Goal: Information Seeking & Learning: Learn about a topic

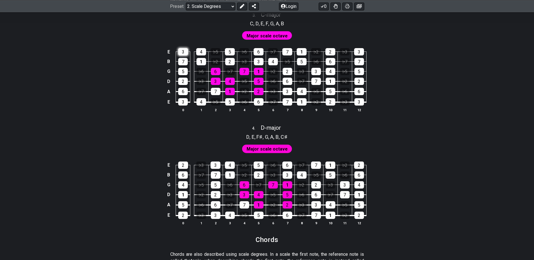
scroll to position [704, 0]
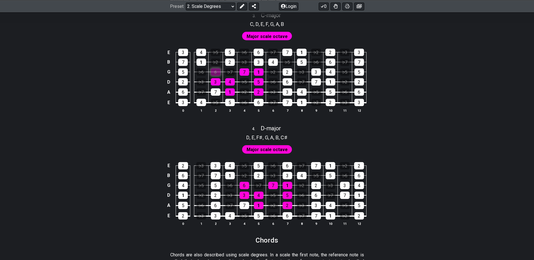
click at [218, 74] on div "6" at bounding box center [216, 71] width 10 height 7
click at [218, 72] on div "6" at bounding box center [216, 71] width 10 height 7
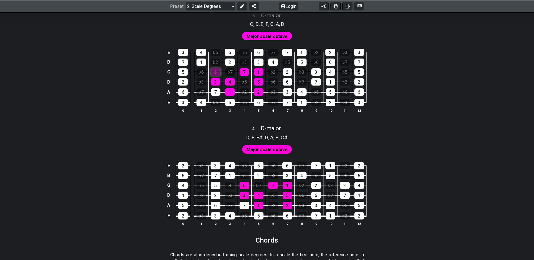
click at [218, 72] on div "6" at bounding box center [216, 71] width 10 height 7
click at [216, 70] on div "6" at bounding box center [216, 71] width 10 height 7
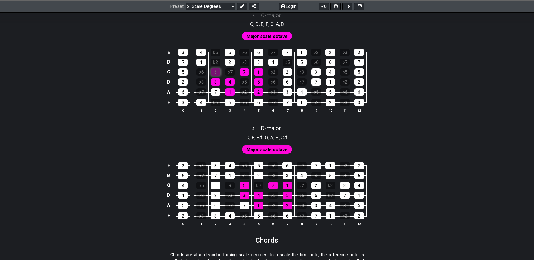
click at [215, 71] on div "6" at bounding box center [216, 71] width 10 height 7
click at [216, 73] on div "6" at bounding box center [216, 71] width 10 height 7
